Goal: Check status

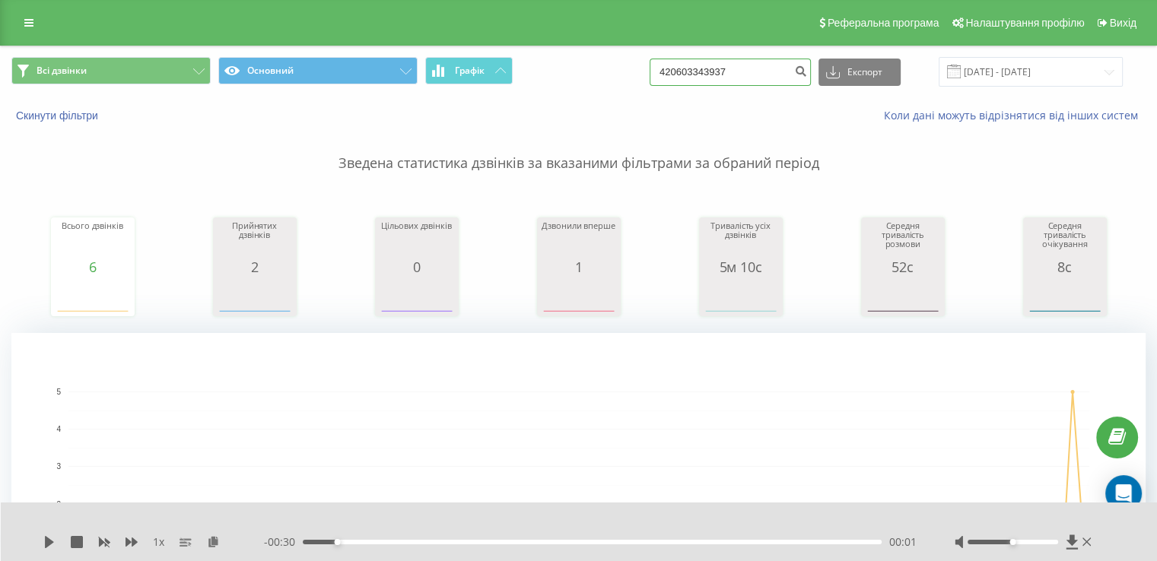
drag, startPoint x: 760, startPoint y: 67, endPoint x: 648, endPoint y: 72, distance: 112.7
click at [649, 71] on div "Всі дзвінки Основний Графік 420603343937 Експорт .csv .xls .xlsx 20.05.2025 - 2…" at bounding box center [578, 72] width 1134 height 30
paste input "722790993"
type input "420722790993"
click at [807, 67] on icon "submit" at bounding box center [800, 69] width 13 height 9
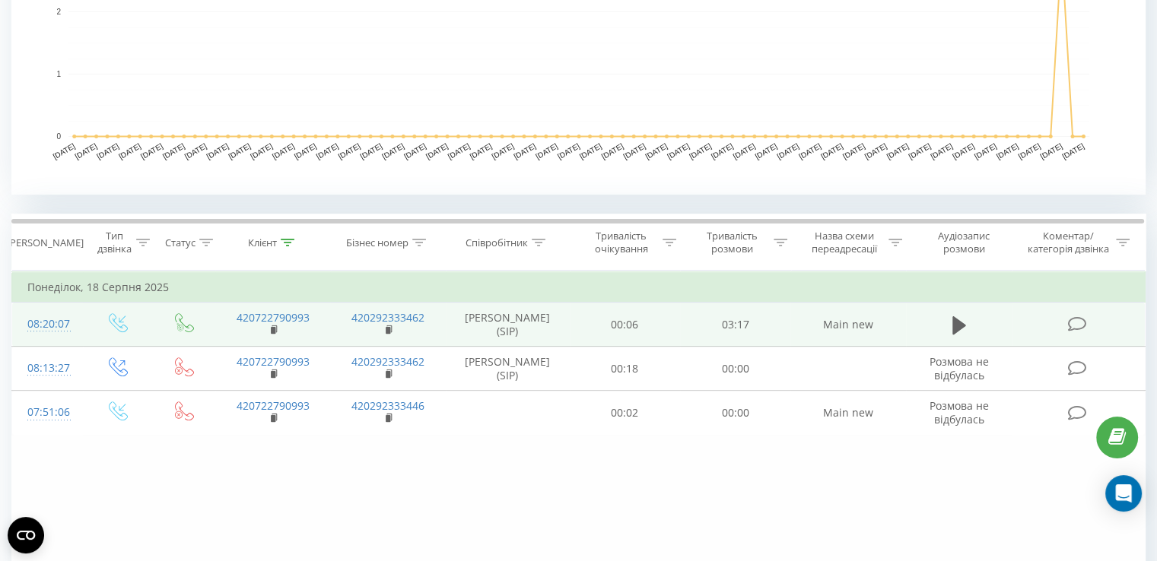
scroll to position [444, 0]
click at [954, 321] on icon at bounding box center [959, 323] width 14 height 18
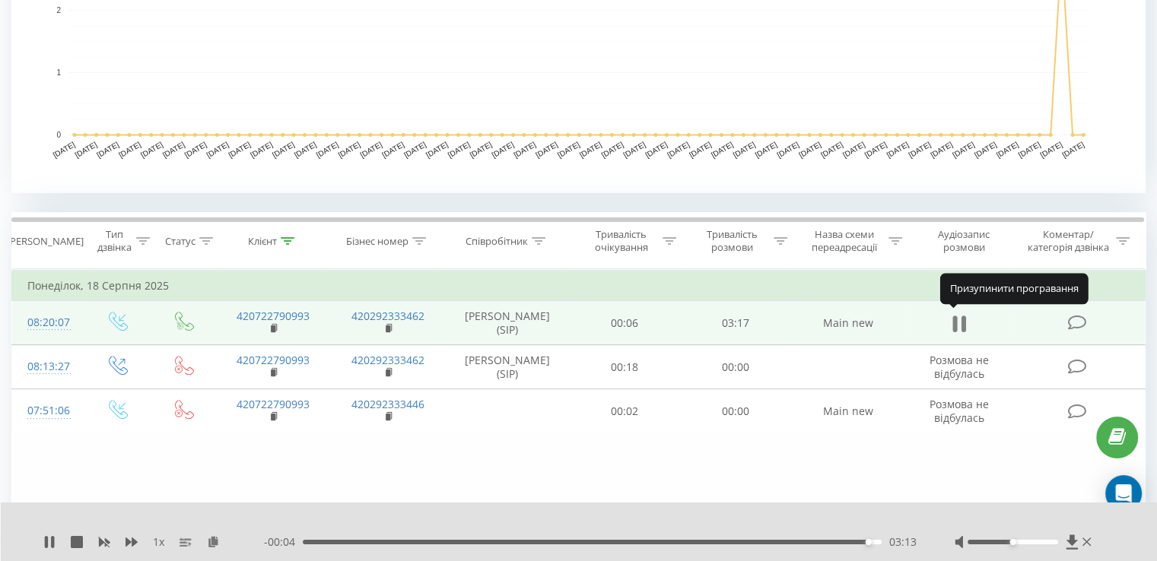
click at [961, 326] on icon at bounding box center [962, 324] width 5 height 17
